Goal: Find specific page/section: Find specific page/section

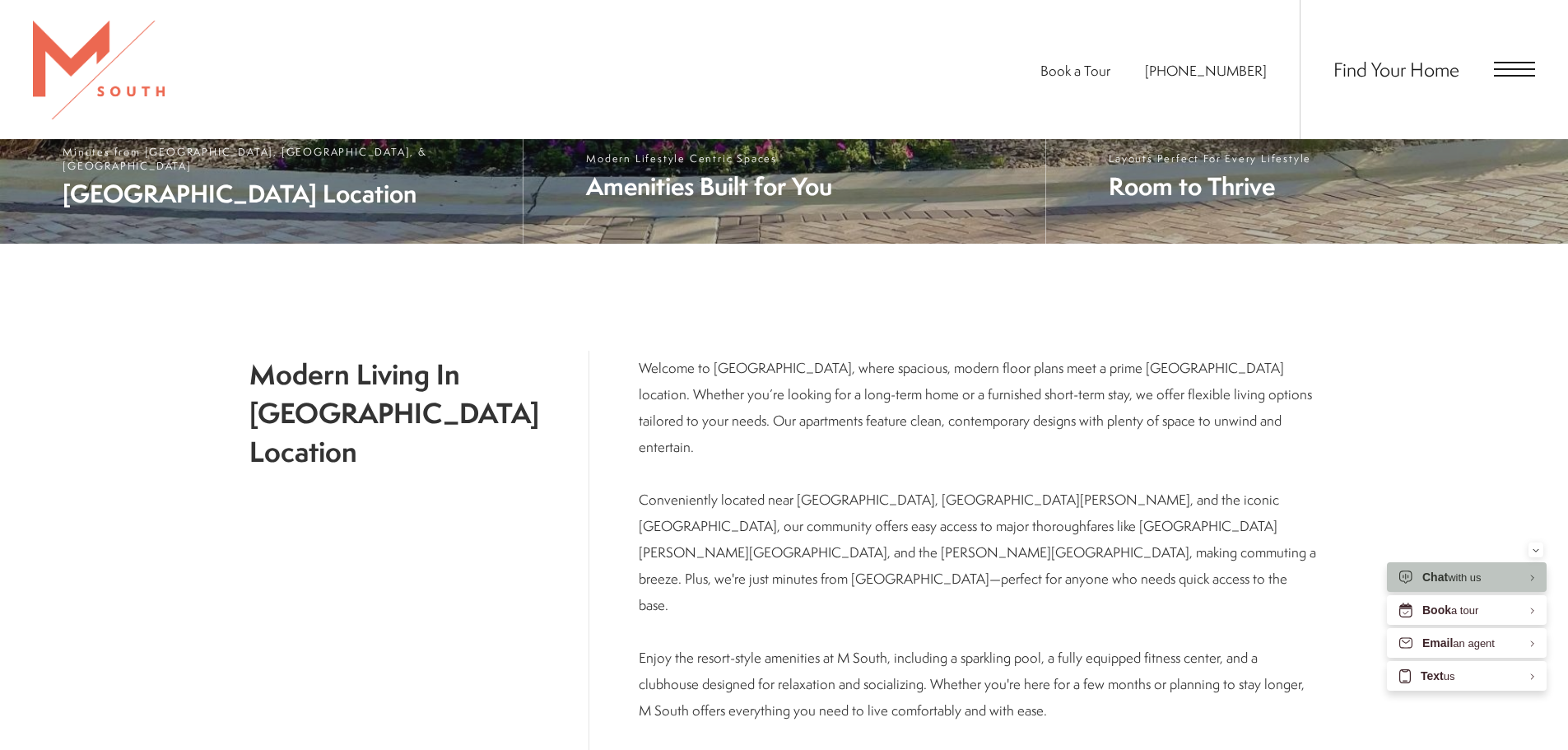
scroll to position [741, 0]
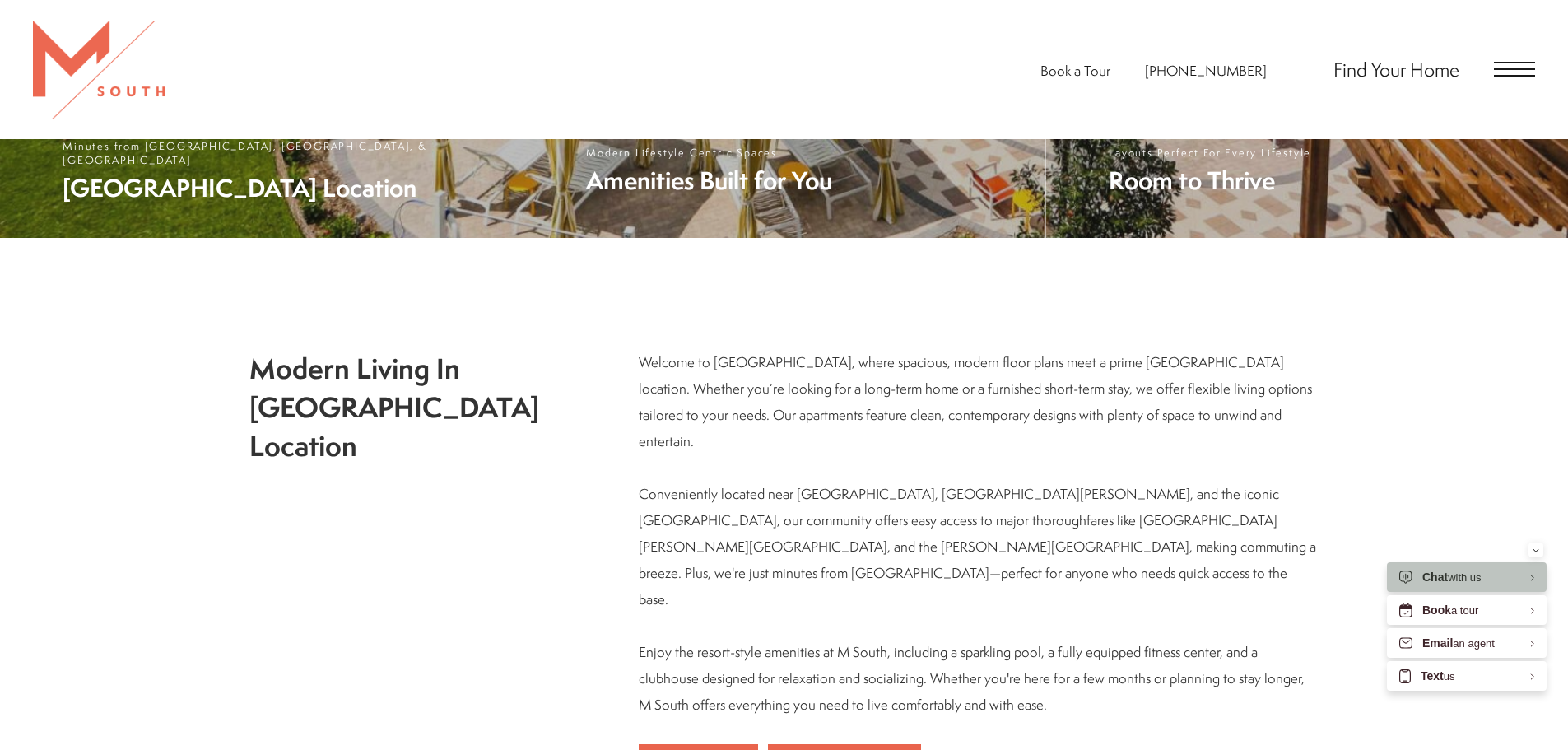
click at [1501, 74] on span "Open Menu" at bounding box center [1514, 69] width 41 height 15
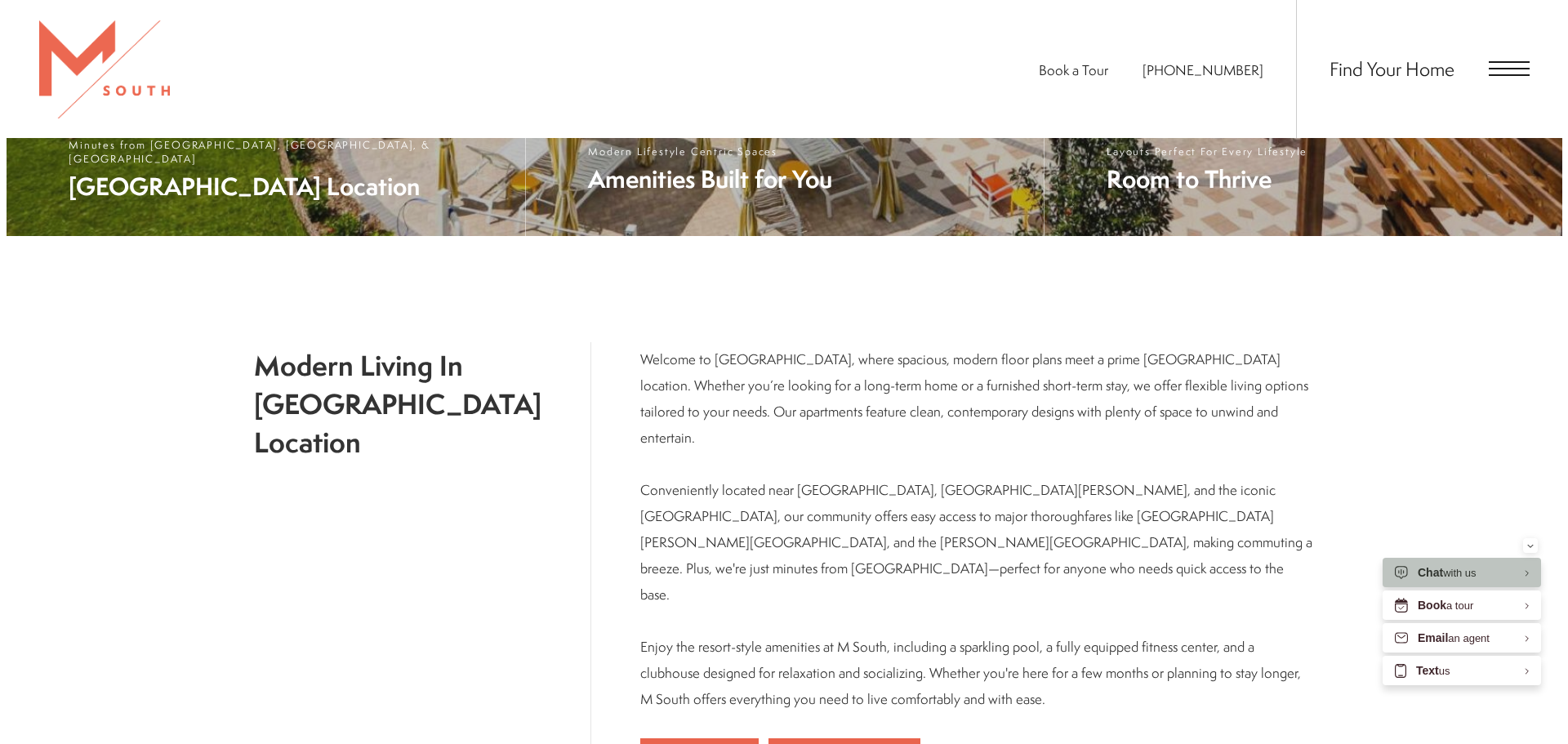
scroll to position [0, 0]
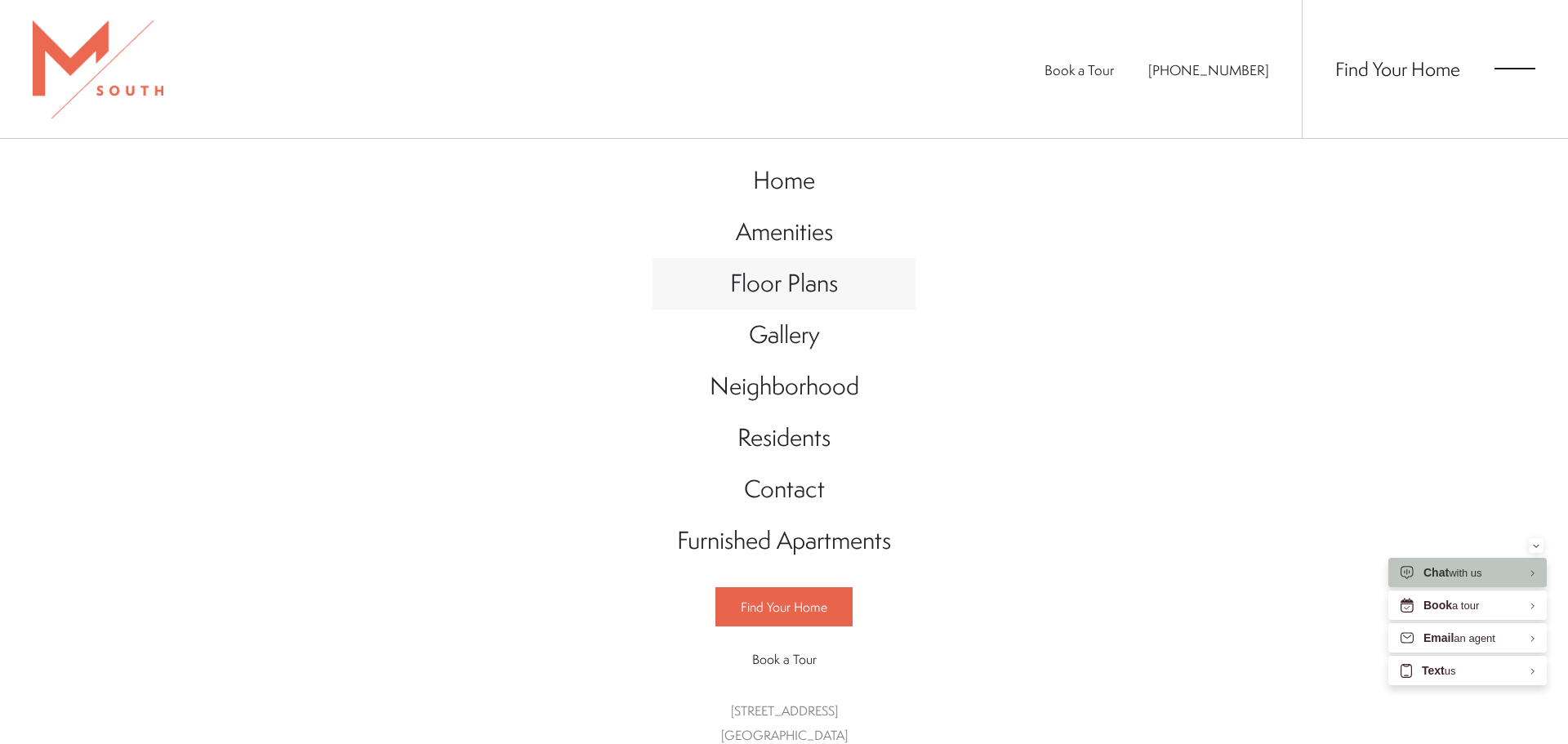
click at [783, 282] on span "Floor Plans" at bounding box center [784, 283] width 108 height 34
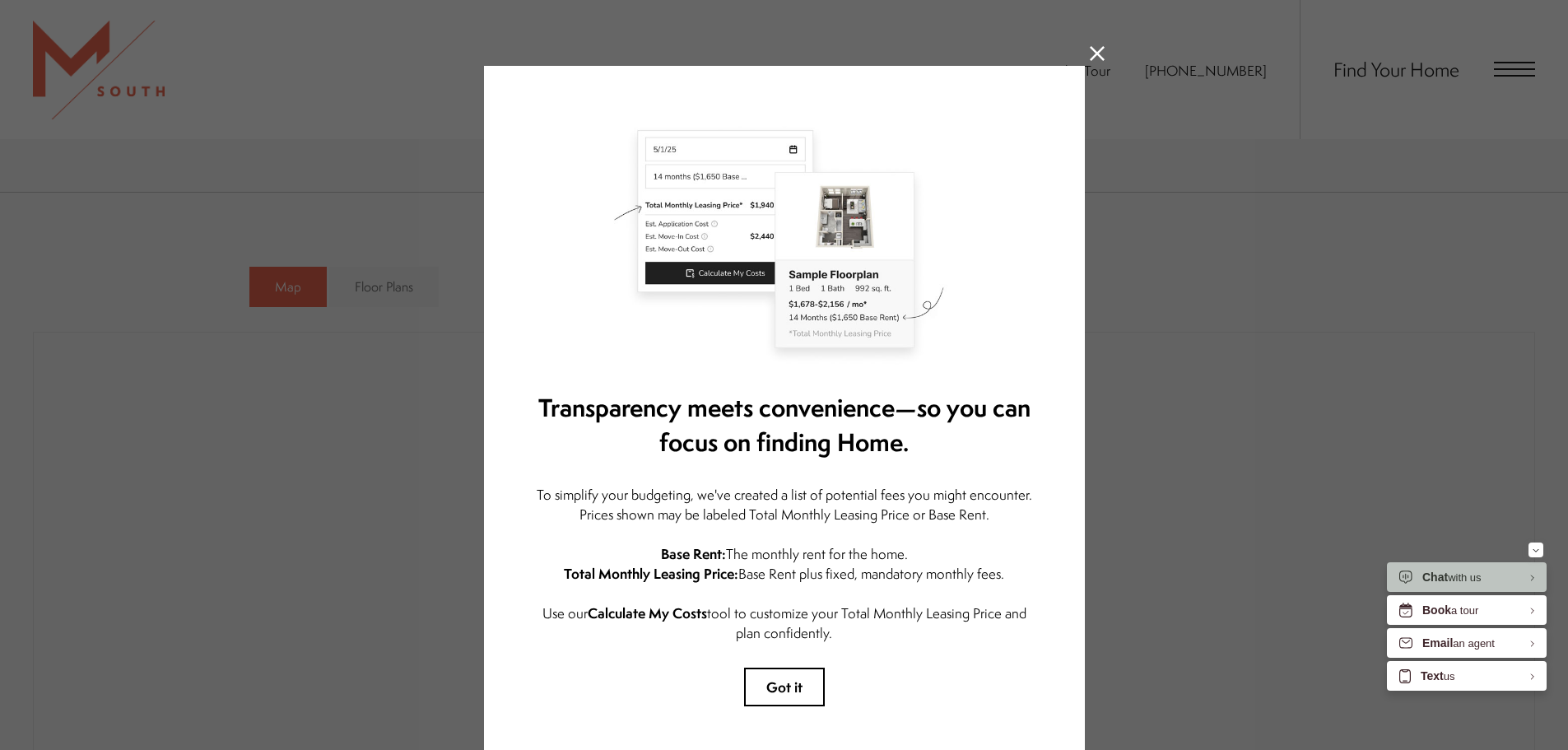
drag, startPoint x: 1095, startPoint y: 56, endPoint x: 1078, endPoint y: 56, distance: 17.0
click at [1093, 56] on icon at bounding box center [1096, 53] width 15 height 15
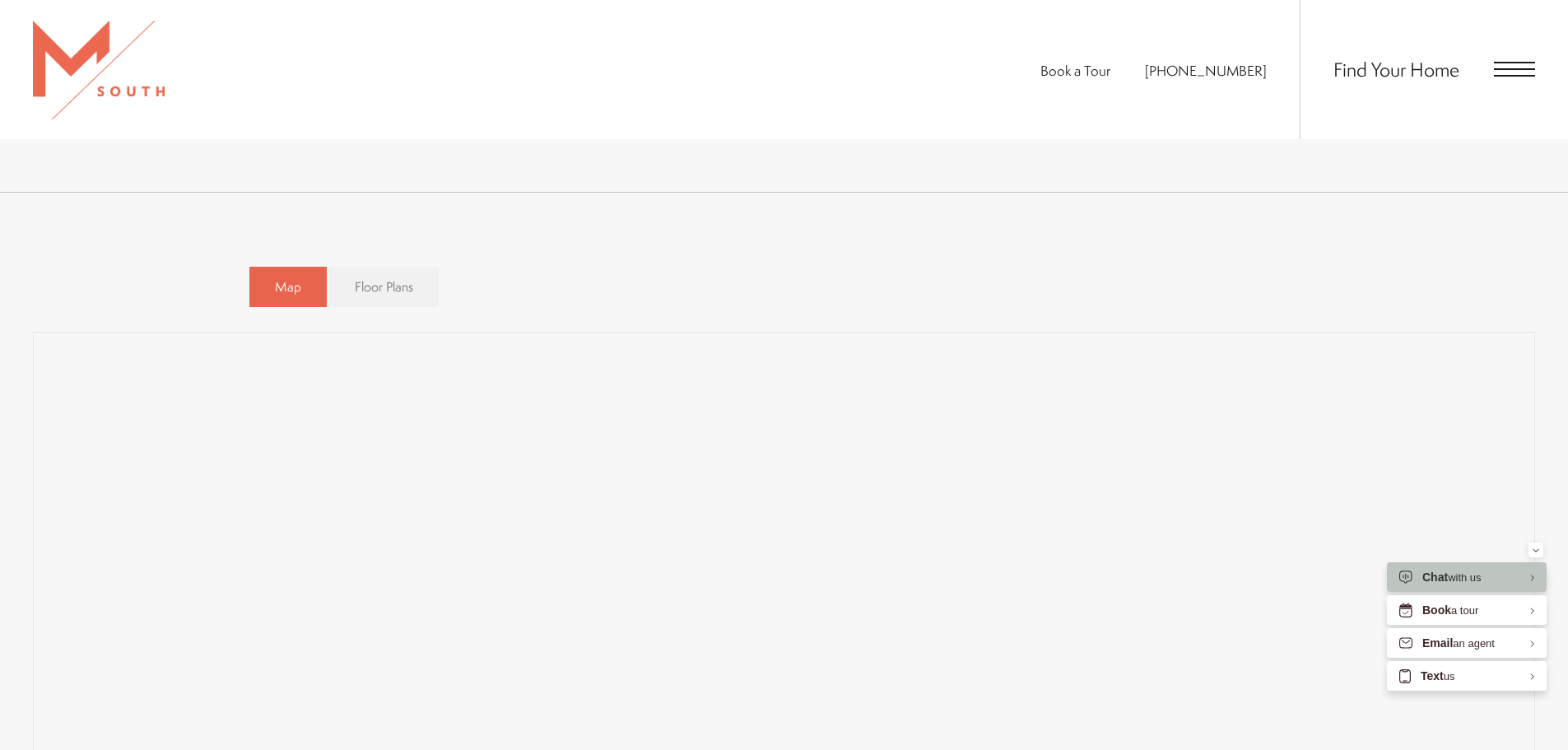
click at [357, 297] on span "Floor Plans" at bounding box center [384, 287] width 58 height 19
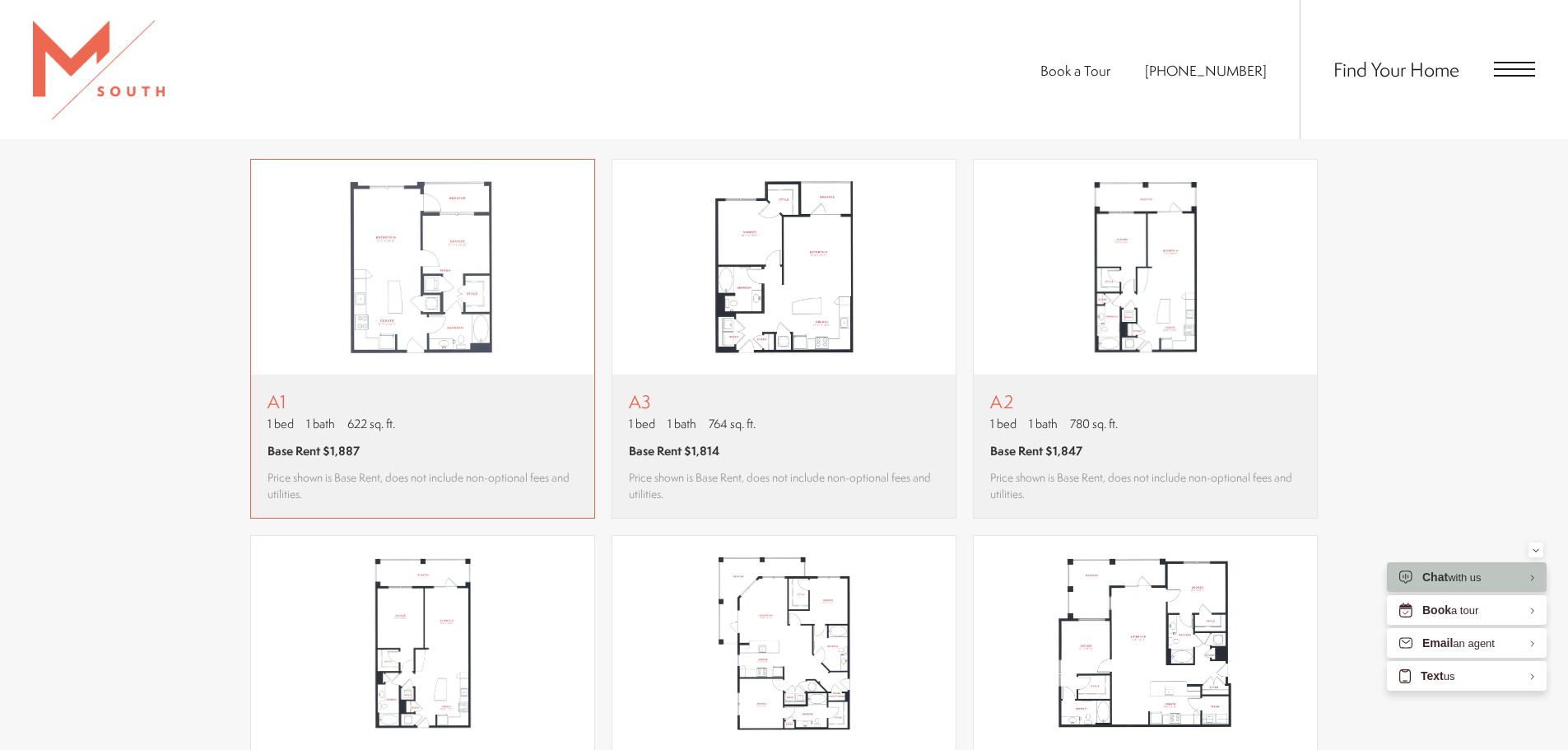
scroll to position [1148, 0]
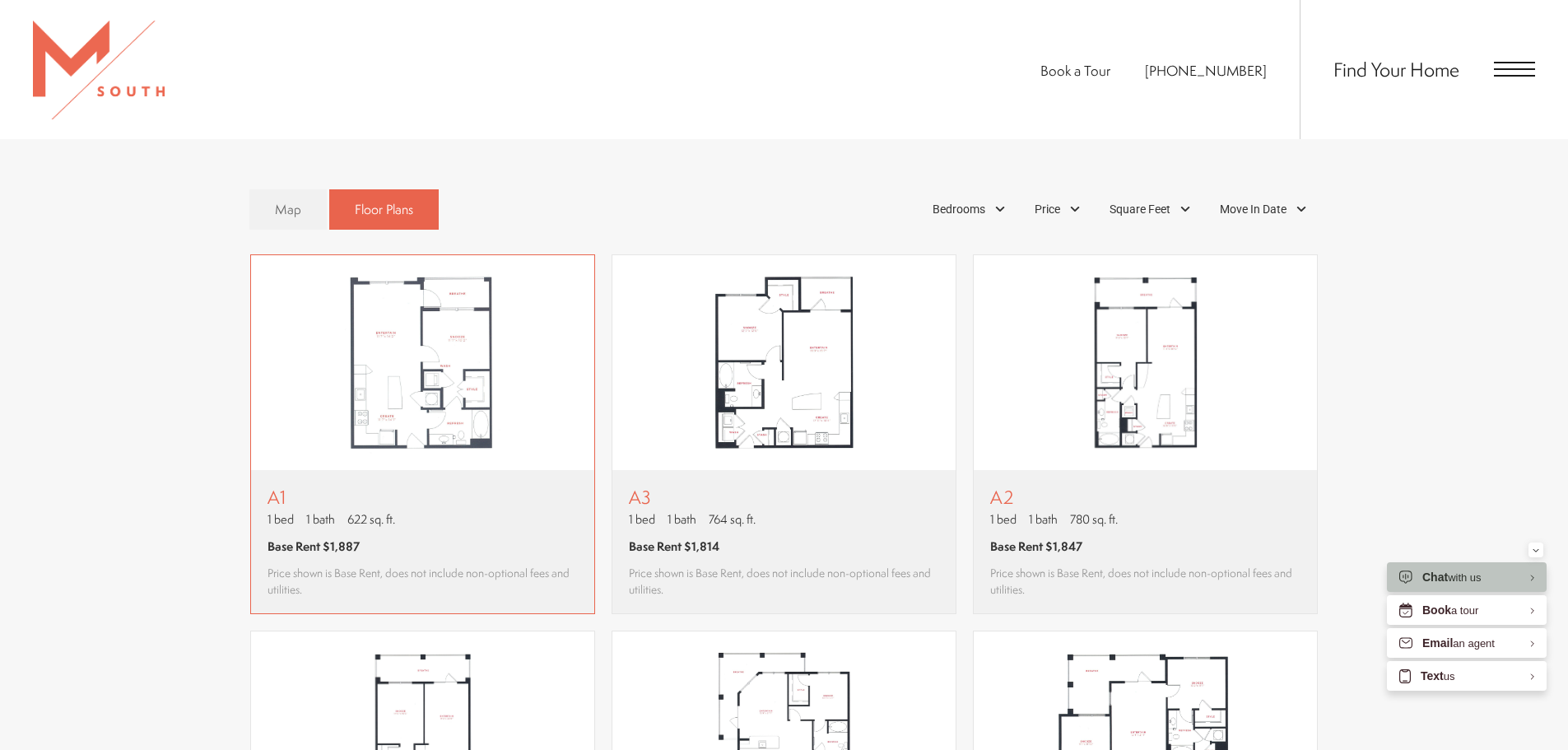
click at [380, 394] on img "View floor plan A1" at bounding box center [422, 362] width 343 height 216
